Goal: Task Accomplishment & Management: Manage account settings

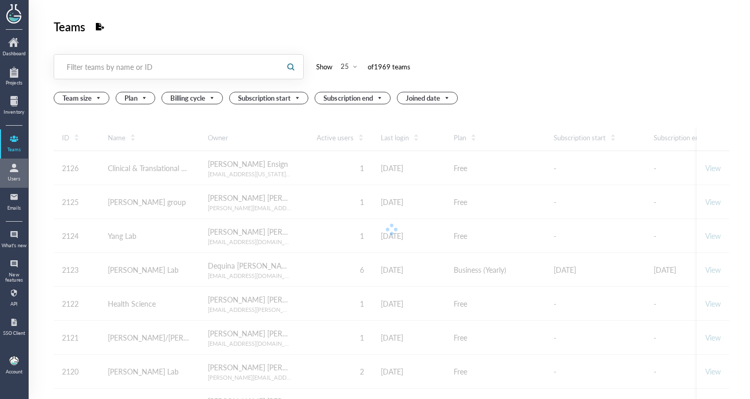
click at [17, 175] on div at bounding box center [14, 167] width 17 height 17
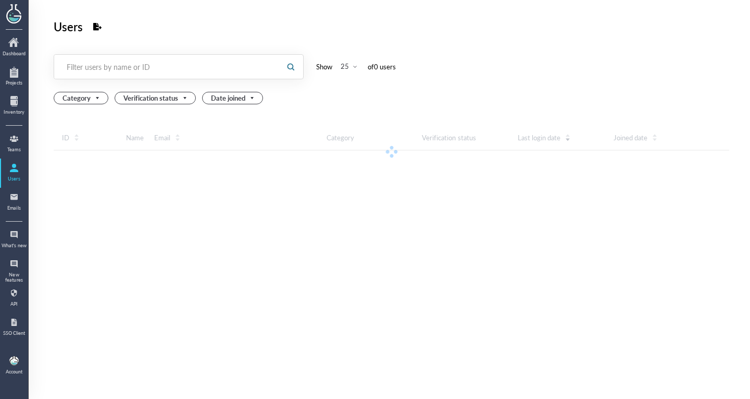
click at [149, 69] on div "Filter users by name or ID" at bounding box center [167, 66] width 201 height 10
paste input "[PERSON_NAME][EMAIL_ADDRESS][DOMAIN_NAME]"
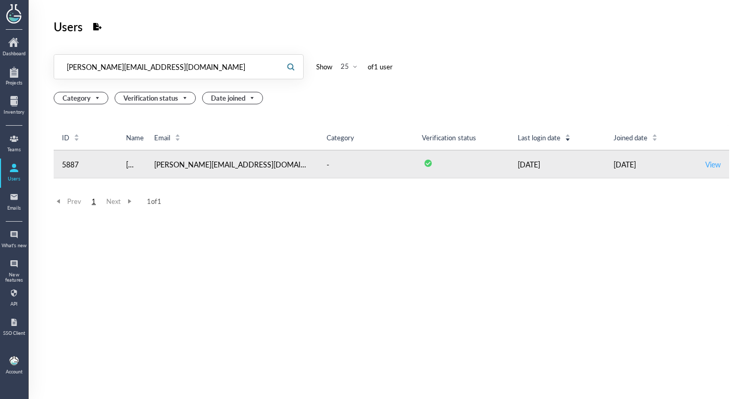
type input "[PERSON_NAME][EMAIL_ADDRESS][DOMAIN_NAME]"
click at [708, 165] on link "View" at bounding box center [714, 164] width 16 height 10
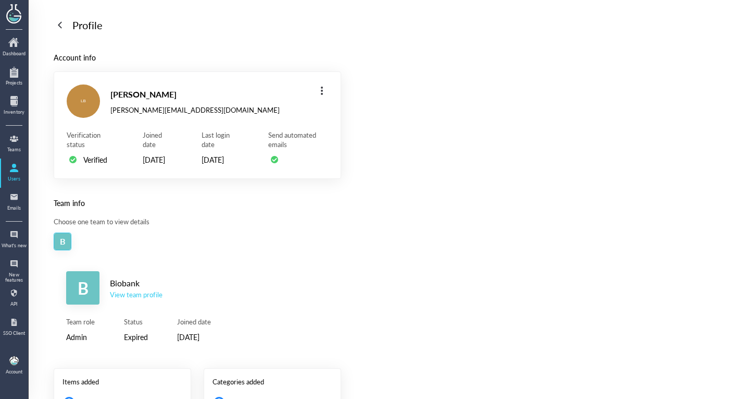
click at [122, 304] on div "B Biobank View team profile" at bounding box center [197, 287] width 263 height 33
click at [133, 304] on div "B Biobank View team profile" at bounding box center [197, 287] width 263 height 33
click at [142, 299] on div "View team profile" at bounding box center [136, 294] width 53 height 9
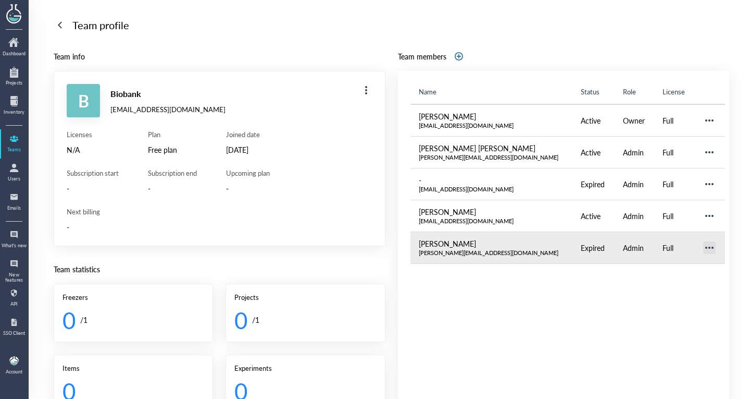
drag, startPoint x: 689, startPoint y: 253, endPoint x: 696, endPoint y: 244, distance: 11.3
click at [701, 244] on div at bounding box center [709, 247] width 17 height 17
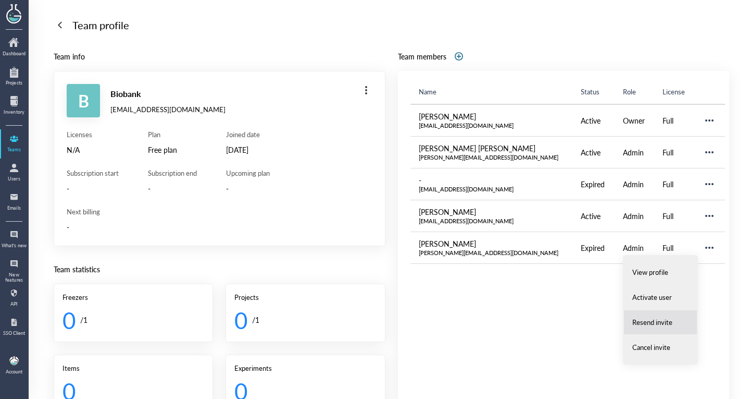
click at [653, 315] on li "Resend invite" at bounding box center [661, 322] width 74 height 25
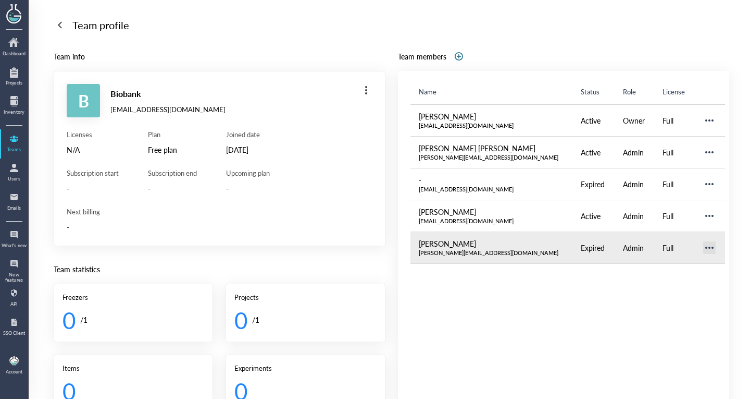
click at [701, 246] on div at bounding box center [709, 247] width 17 height 17
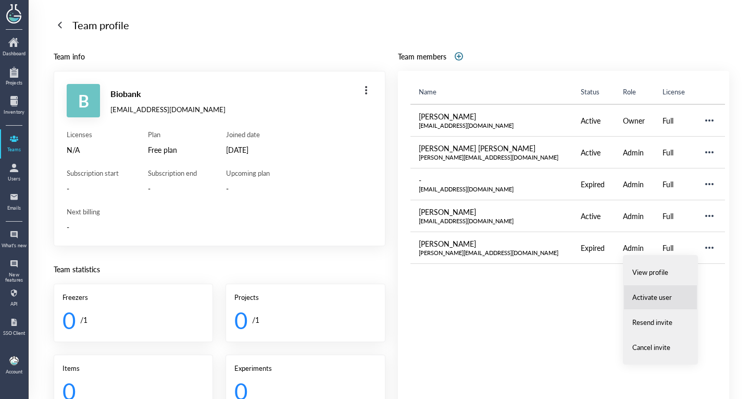
click at [626, 301] on li "Activate user" at bounding box center [661, 297] width 74 height 25
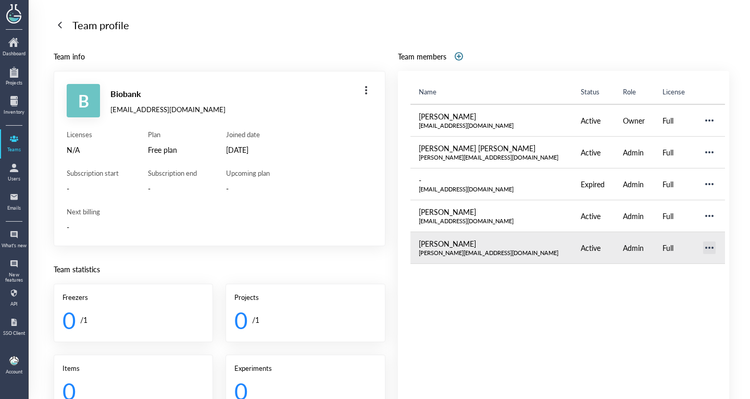
click at [701, 246] on div at bounding box center [709, 247] width 17 height 17
